Goal: Transaction & Acquisition: Subscribe to service/newsletter

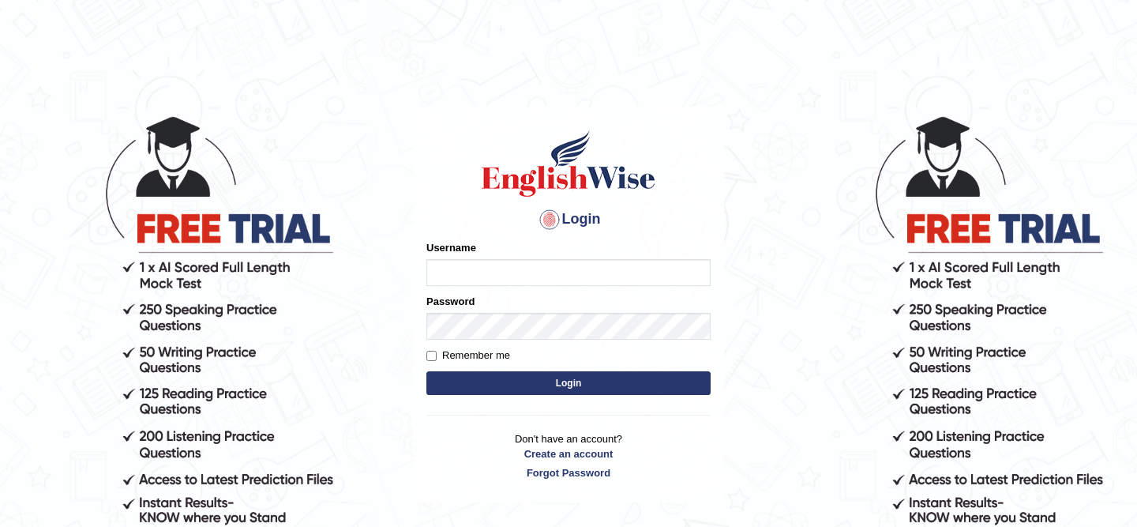
click at [497, 255] on div "Username" at bounding box center [568, 263] width 284 height 46
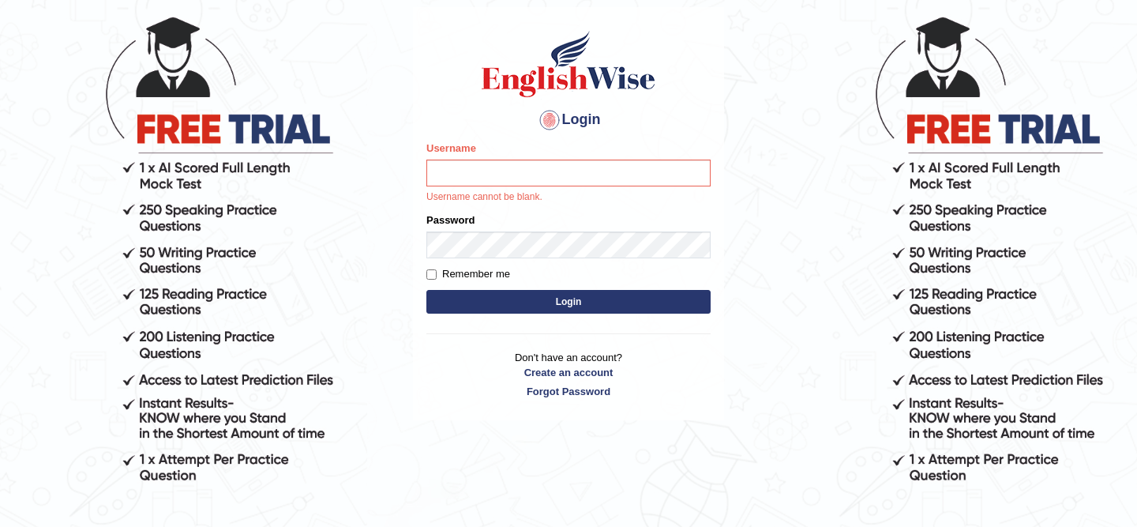
scroll to position [101, 0]
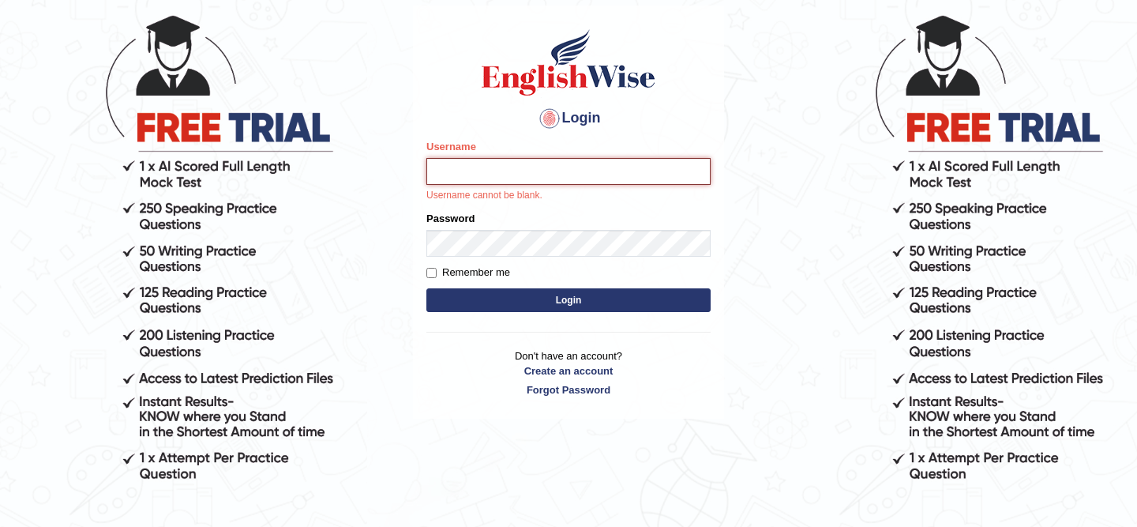
click at [459, 165] on input "Username" at bounding box center [568, 171] width 284 height 27
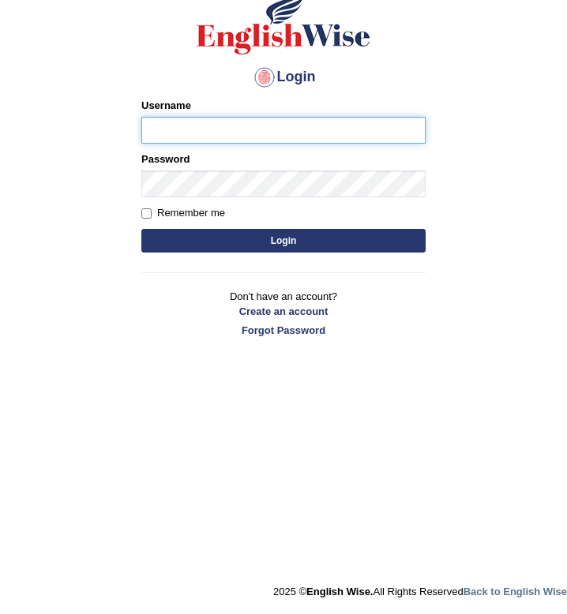
click at [163, 132] on input "Username" at bounding box center [283, 130] width 284 height 27
paste input "Pursha_parramatta"
type input "Pursha_parramatta"
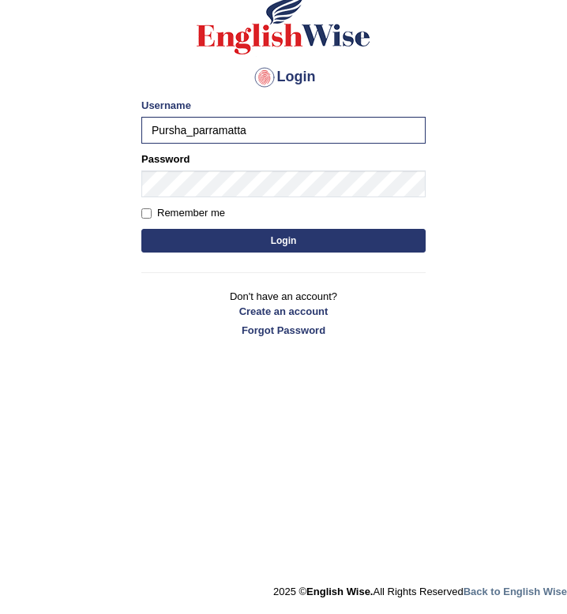
click at [274, 231] on button "Login" at bounding box center [283, 241] width 284 height 24
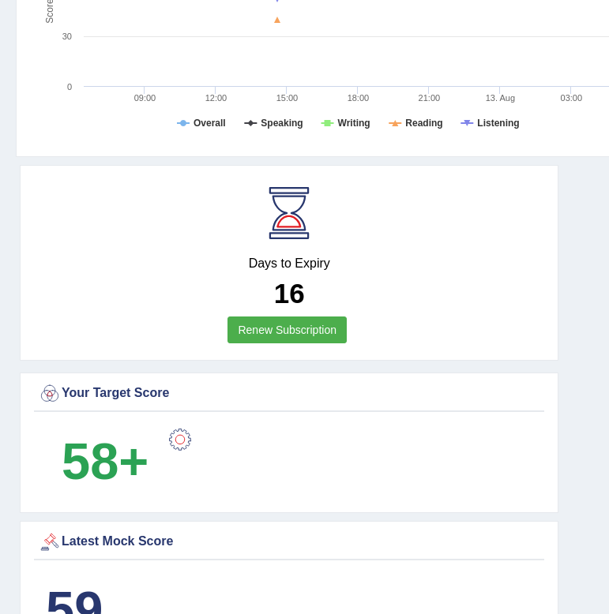
scroll to position [924, 0]
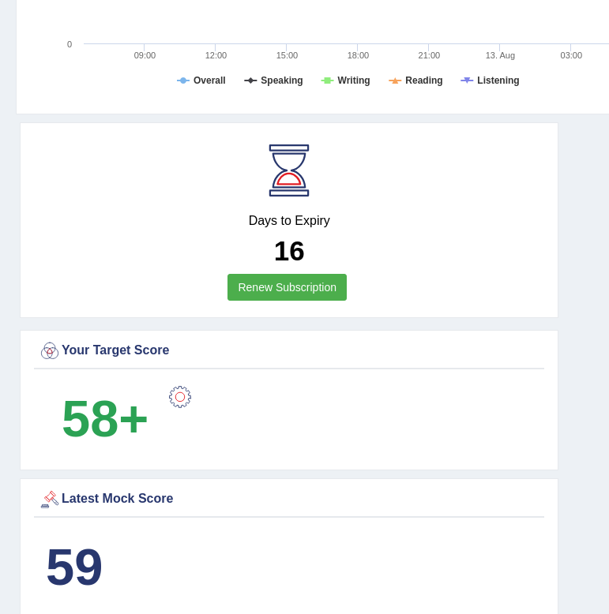
click at [276, 222] on h4 "Days to Expiry" at bounding box center [289, 221] width 502 height 14
click at [292, 212] on div "Days to Expiry 16 Renew Subscription" at bounding box center [289, 222] width 510 height 174
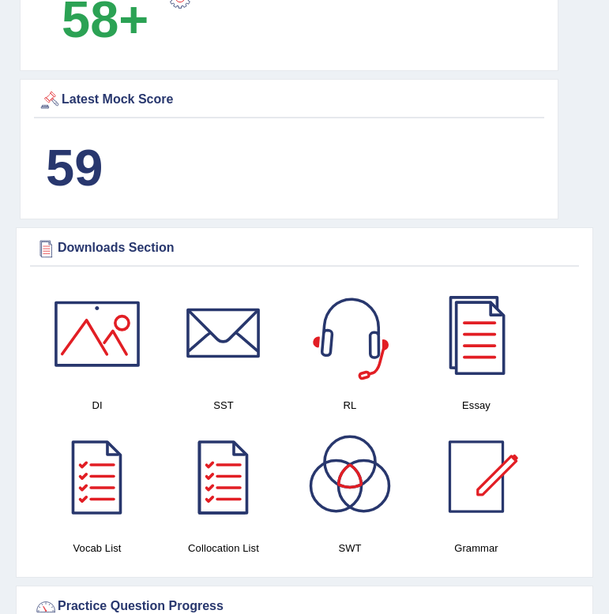
scroll to position [1328, 0]
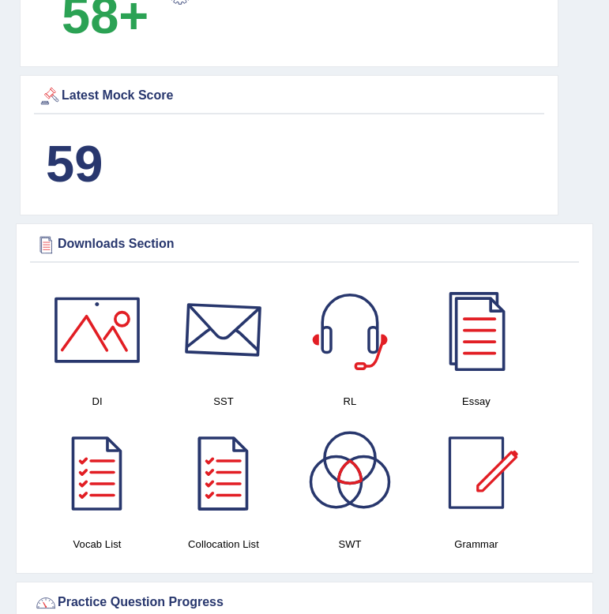
click at [77, 158] on b "59" at bounding box center [74, 164] width 57 height 58
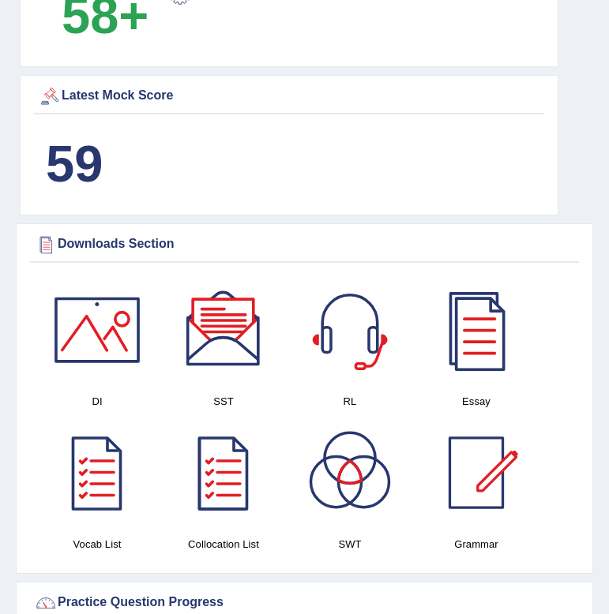
click at [91, 95] on div "Latest Mock Score" at bounding box center [289, 96] width 502 height 24
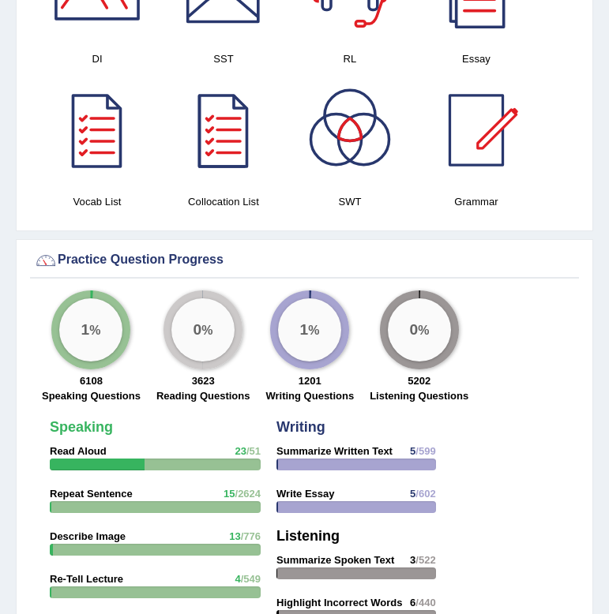
scroll to position [1672, 0]
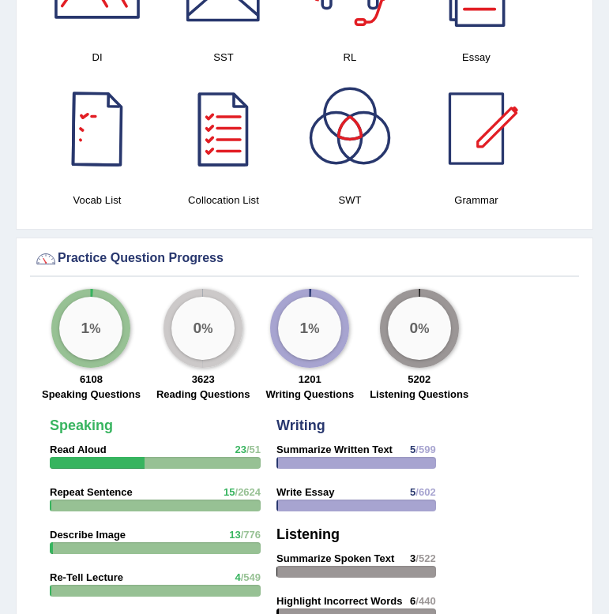
click at [101, 116] on div at bounding box center [97, 128] width 111 height 111
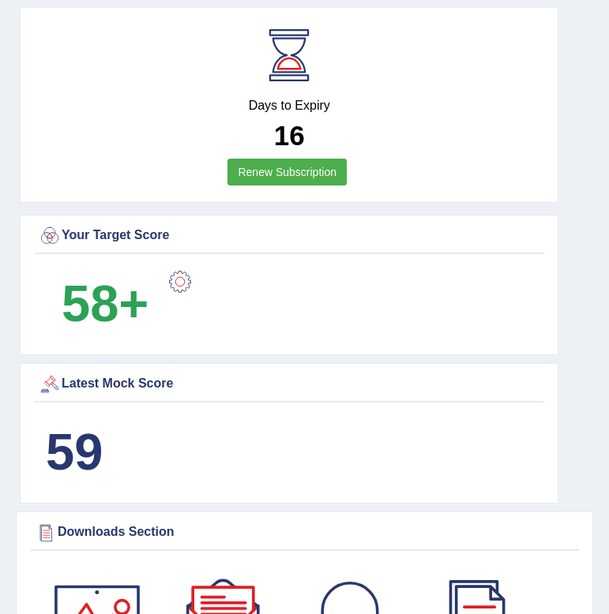
scroll to position [1040, 0]
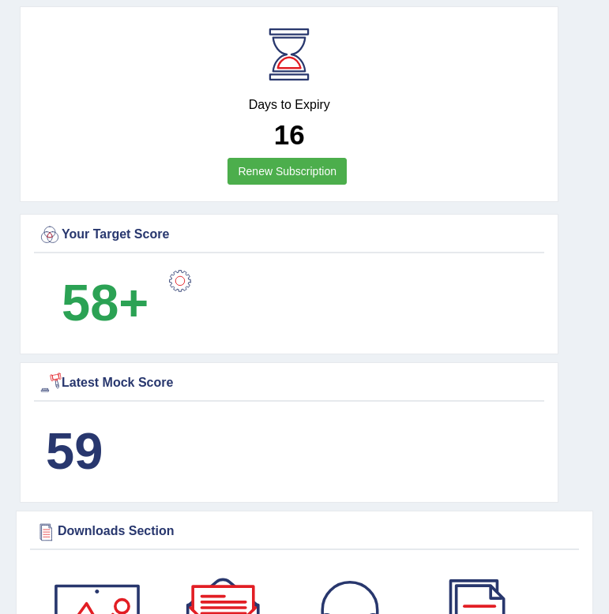
click at [52, 390] on div at bounding box center [50, 384] width 24 height 24
click at [48, 380] on div at bounding box center [50, 384] width 24 height 24
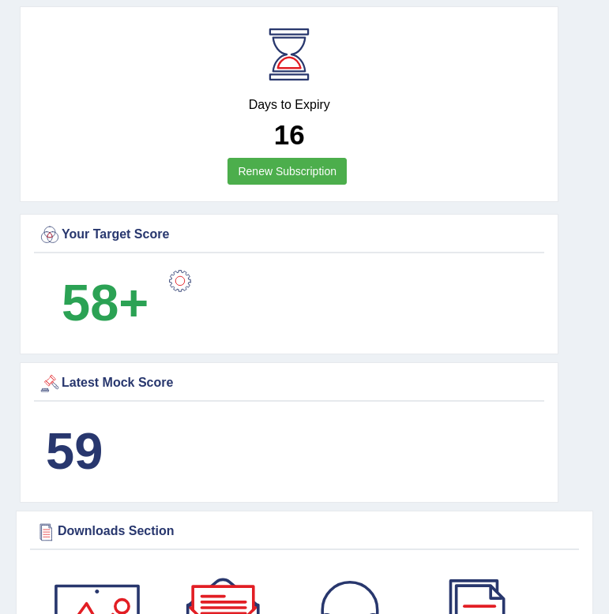
click at [152, 444] on div "59" at bounding box center [289, 454] width 510 height 81
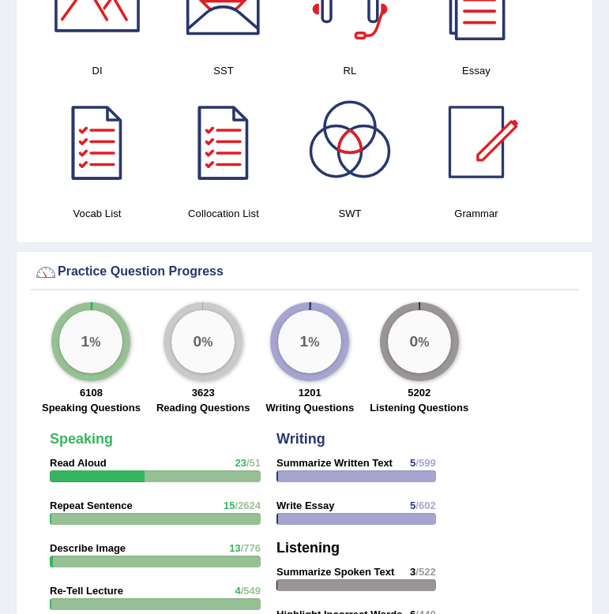
scroll to position [1660, 0]
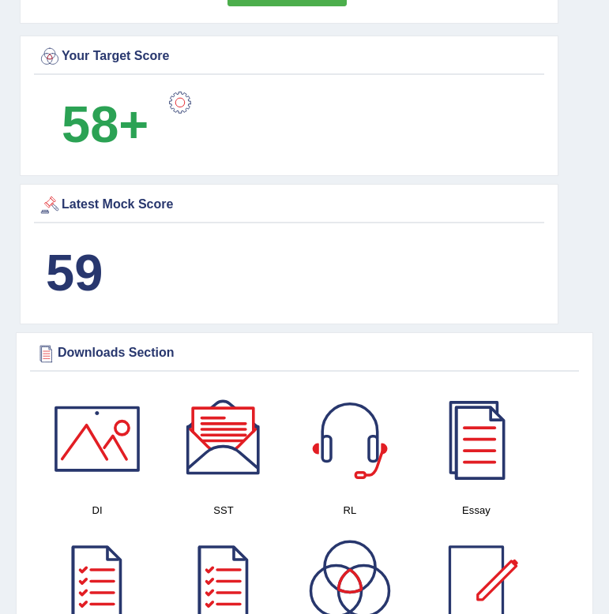
scroll to position [1218, 0]
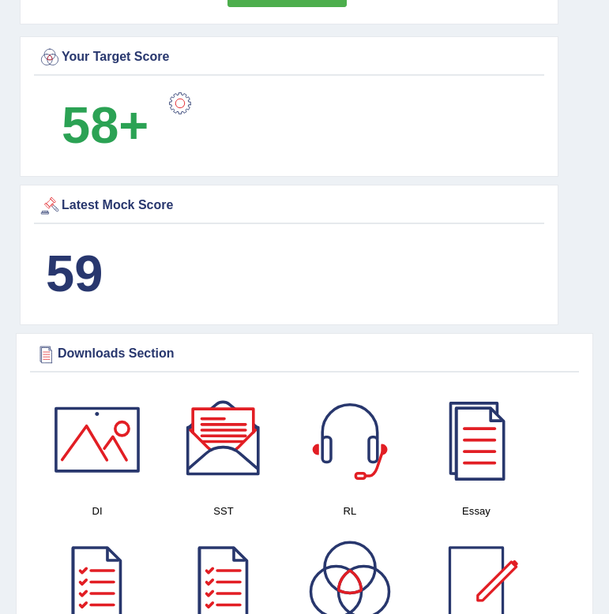
click at [51, 201] on div at bounding box center [50, 206] width 24 height 24
click at [186, 96] on div at bounding box center [180, 104] width 32 height 32
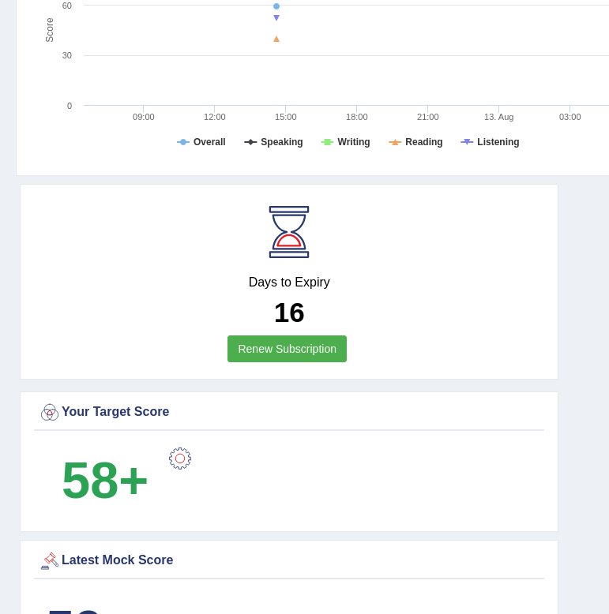
scroll to position [754, 0]
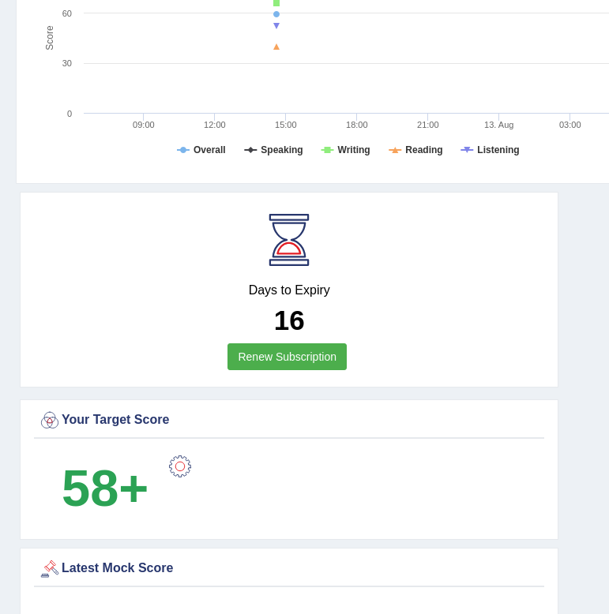
click at [303, 356] on link "Renew Subscription" at bounding box center [286, 356] width 119 height 27
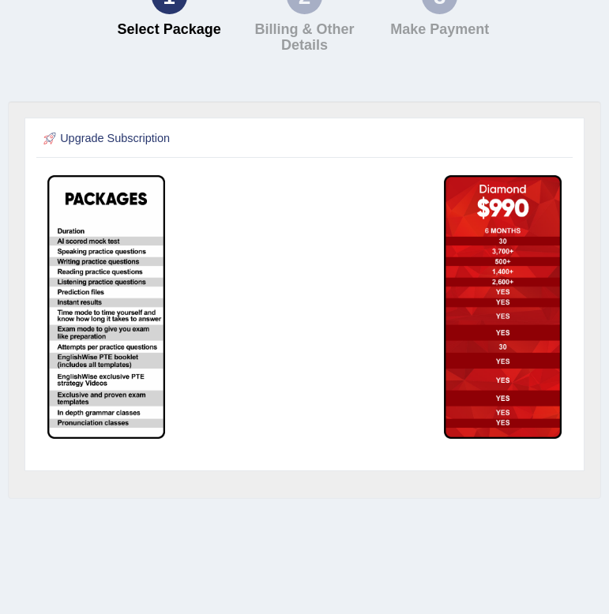
scroll to position [166, 0]
